Goal: Navigation & Orientation: Go to known website

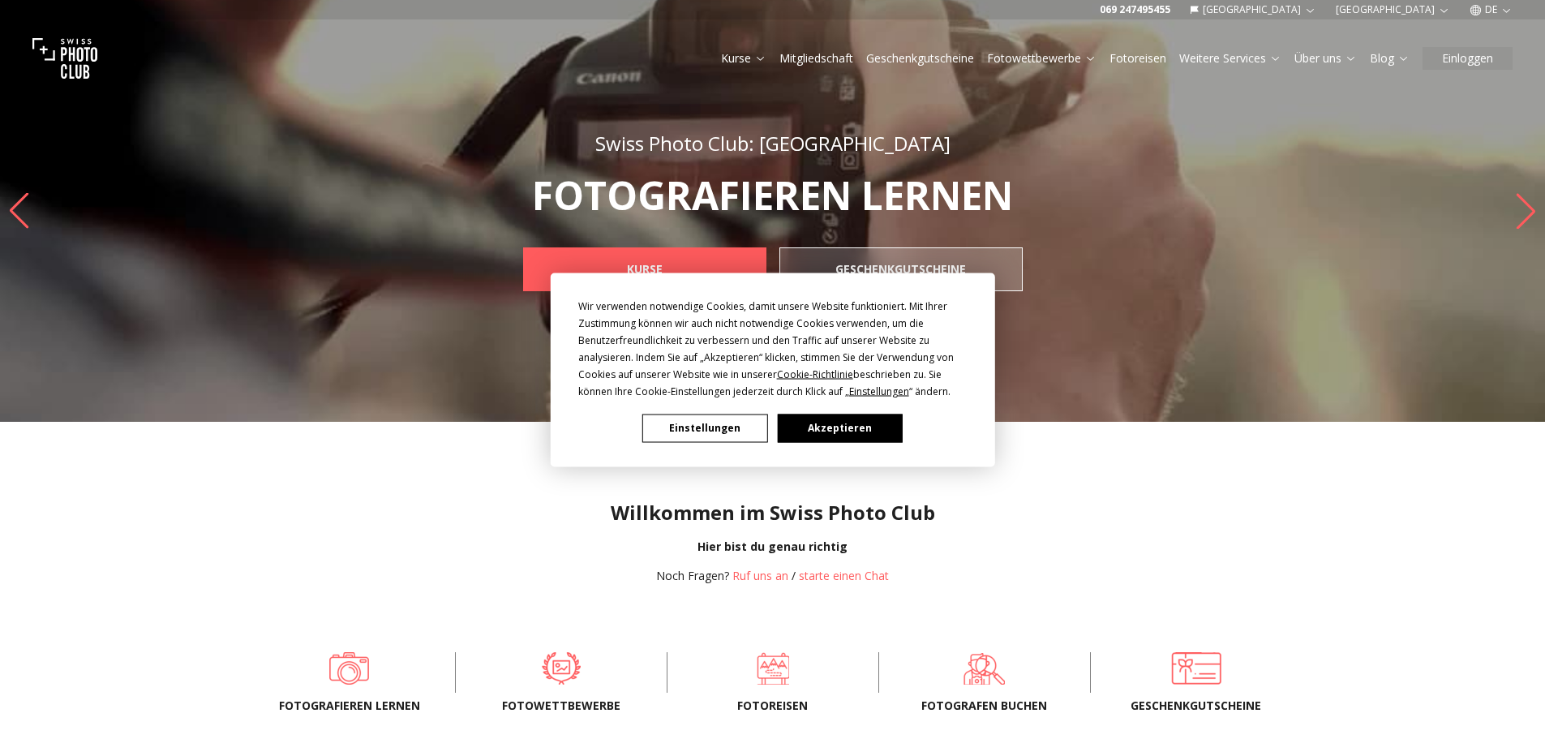
click at [837, 430] on button "Akzeptieren" at bounding box center [839, 428] width 125 height 28
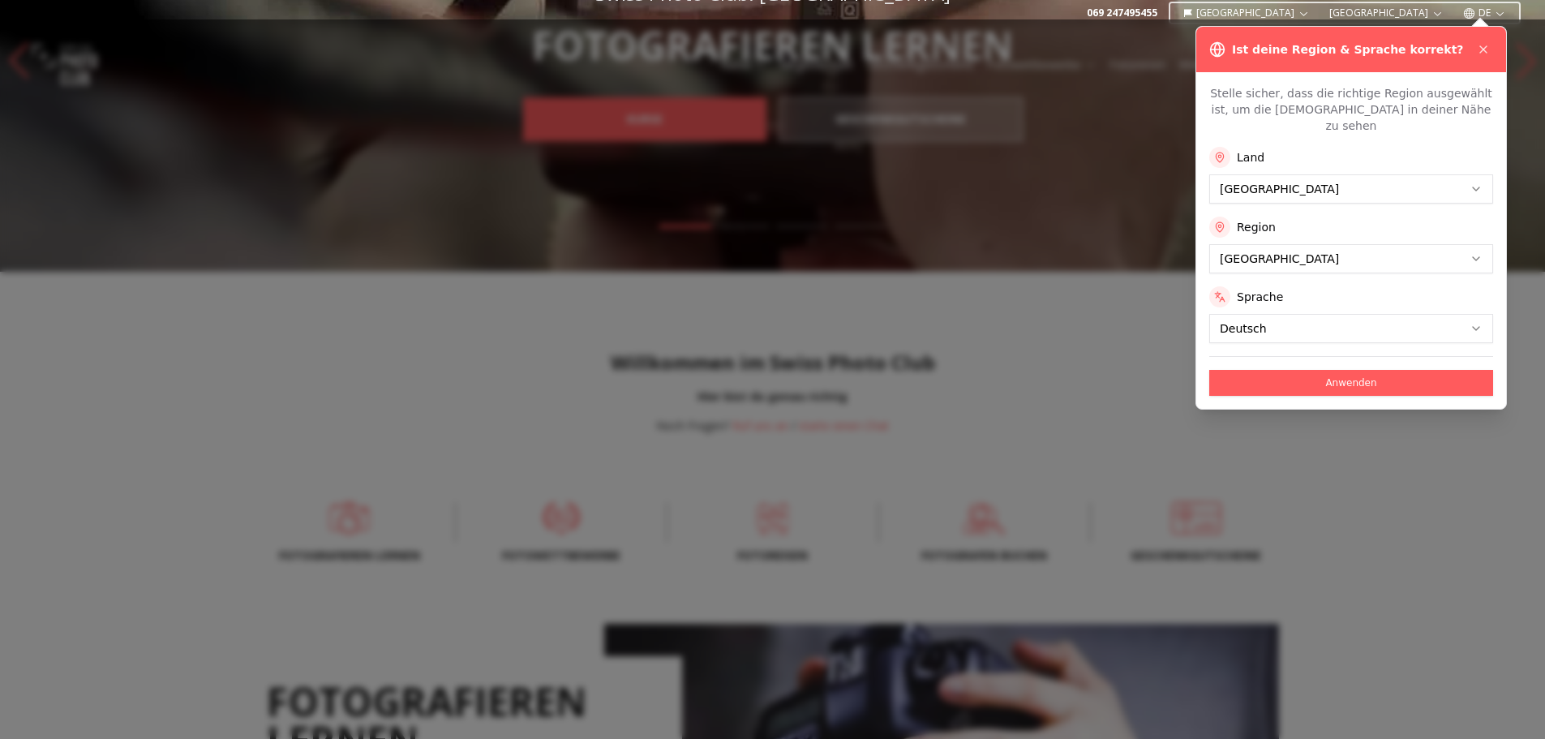
scroll to position [162, 0]
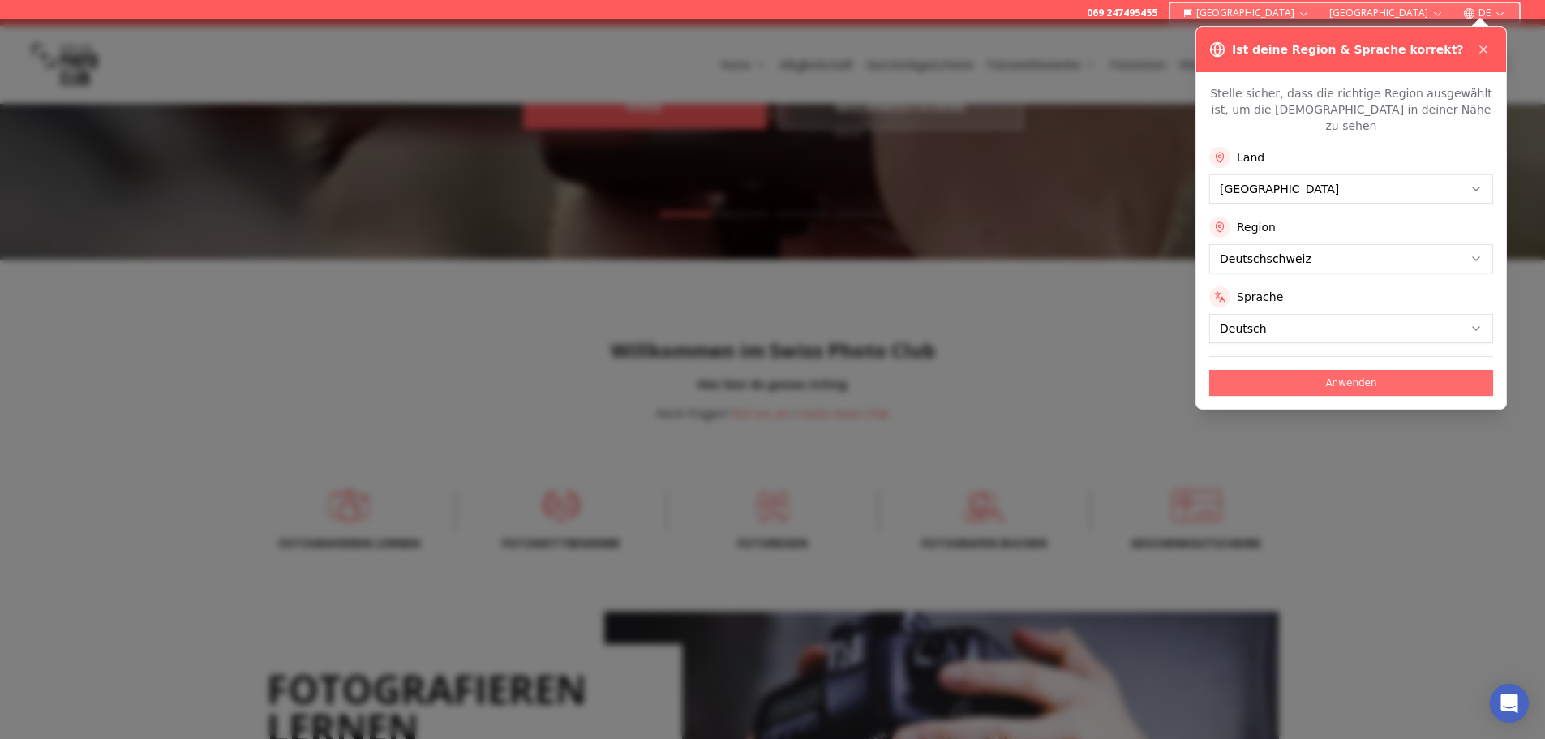
click at [1362, 370] on button "Anwenden" at bounding box center [1352, 383] width 284 height 26
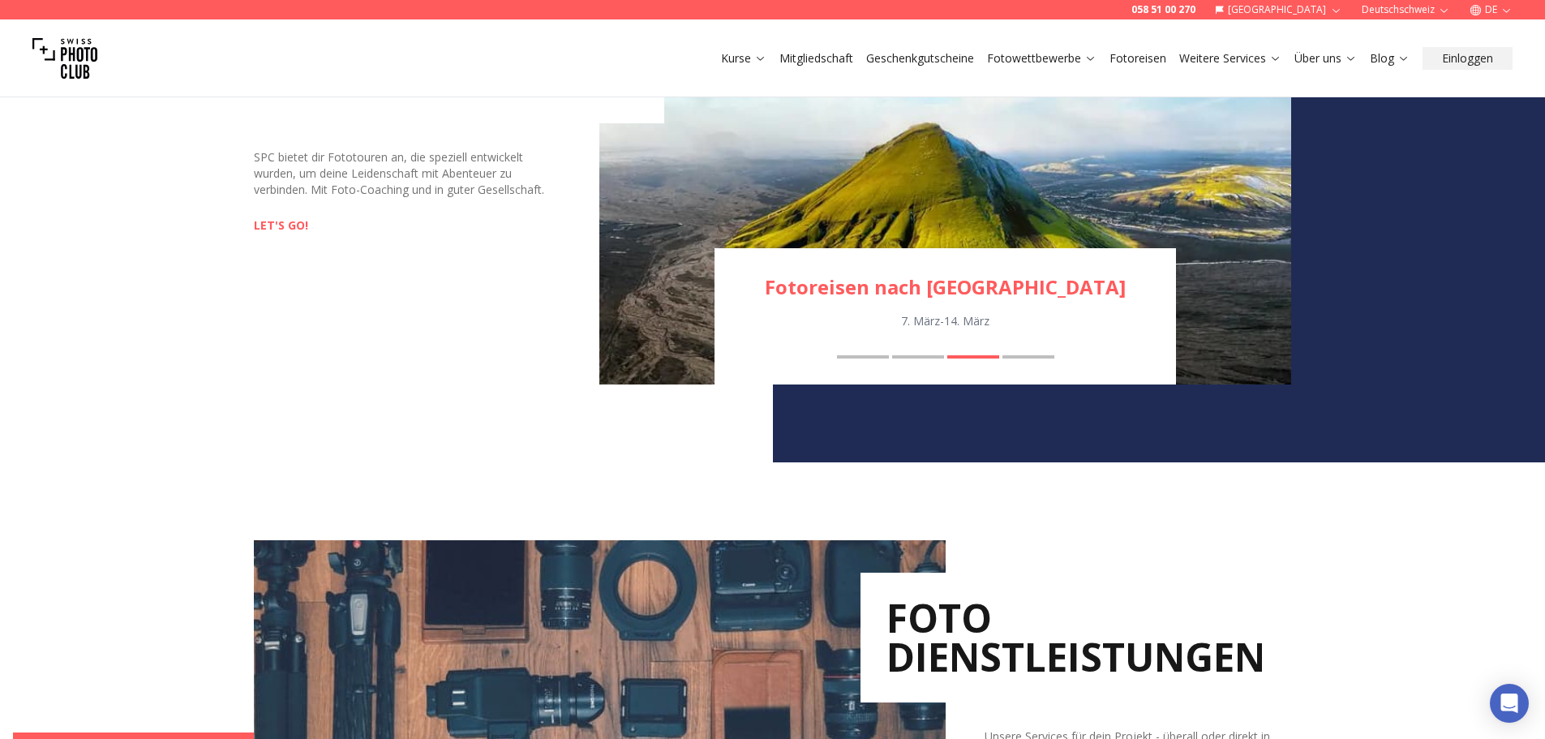
scroll to position [1379, 0]
